Goal: Obtain resource: Obtain resource

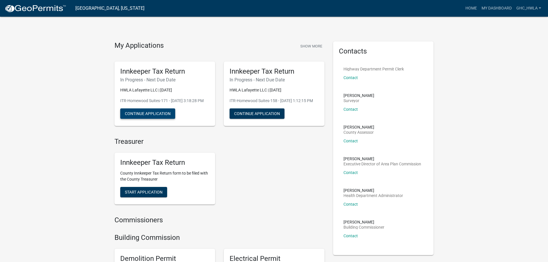
click at [140, 119] on button "Continue Application" at bounding box center [147, 114] width 55 height 10
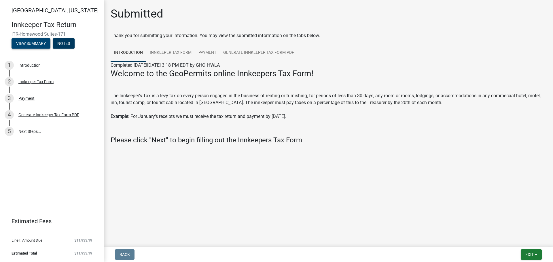
click at [27, 41] on button "View Summary" at bounding box center [31, 43] width 39 height 10
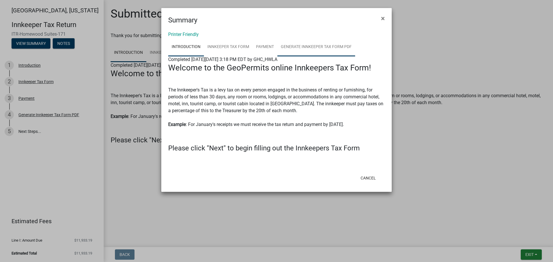
click at [282, 47] on link "Generate Innkeeper Tax Form PDF" at bounding box center [316, 47] width 78 height 18
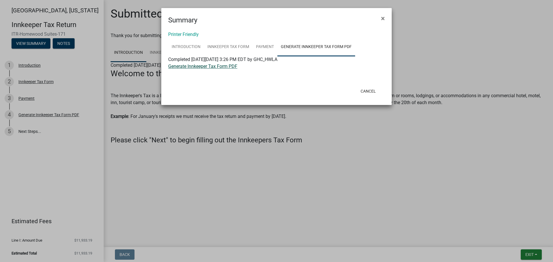
click at [171, 68] on link "Generate Innkeeper Tax Form PDF" at bounding box center [202, 66] width 69 height 5
click at [382, 16] on span "×" at bounding box center [383, 18] width 4 height 8
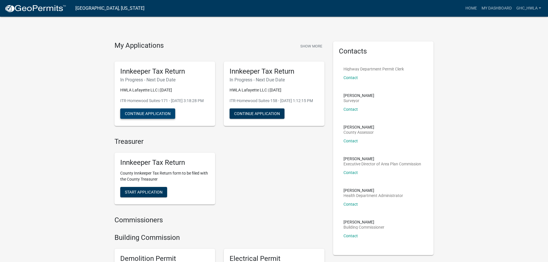
click at [160, 119] on button "Continue Application" at bounding box center [147, 114] width 55 height 10
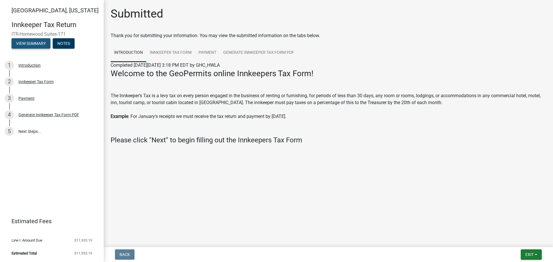
click at [36, 43] on button "View Summary" at bounding box center [31, 43] width 39 height 10
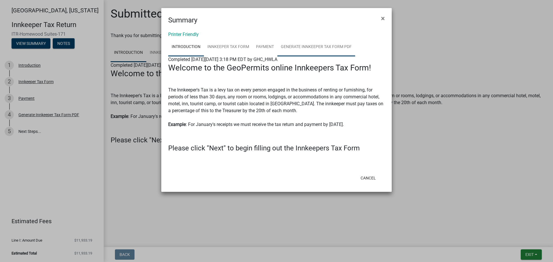
click at [301, 46] on link "Generate Innkeeper Tax Form PDF" at bounding box center [316, 47] width 78 height 18
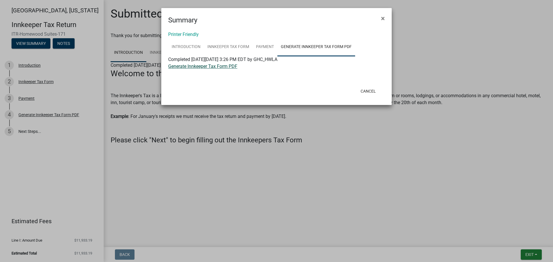
click at [189, 66] on link "Generate Innkeeper Tax Form PDF" at bounding box center [202, 66] width 69 height 5
click at [383, 19] on span "×" at bounding box center [383, 18] width 4 height 8
